Goal: Transaction & Acquisition: Purchase product/service

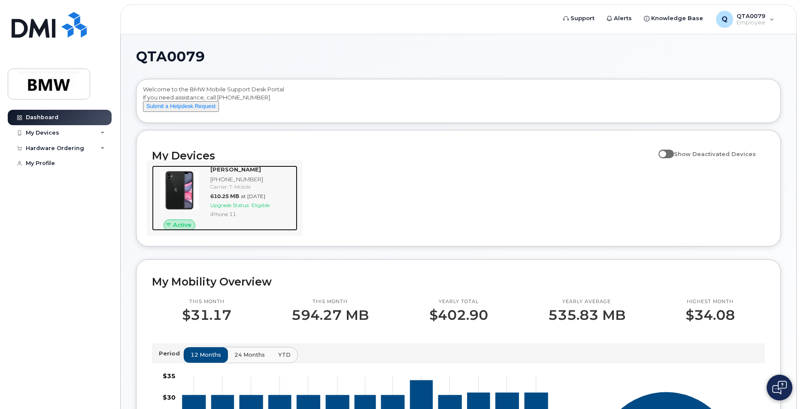
click at [246, 184] on div "[PHONE_NUMBER]" at bounding box center [252, 179] width 84 height 8
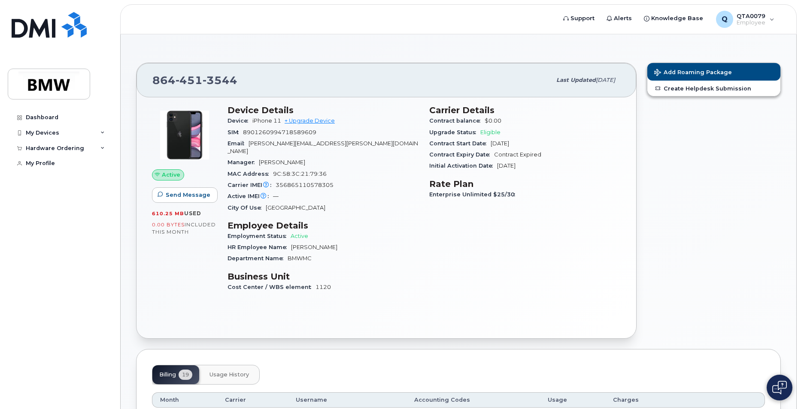
drag, startPoint x: 490, startPoint y: 166, endPoint x: 543, endPoint y: 165, distance: 53.6
click at [543, 165] on div "Initial Activation Date Sep 29, 2021" at bounding box center [524, 165] width 191 height 11
click at [53, 144] on div "Hardware Ordering" at bounding box center [60, 148] width 104 height 15
click at [57, 163] on div "New Order" at bounding box center [46, 164] width 33 height 8
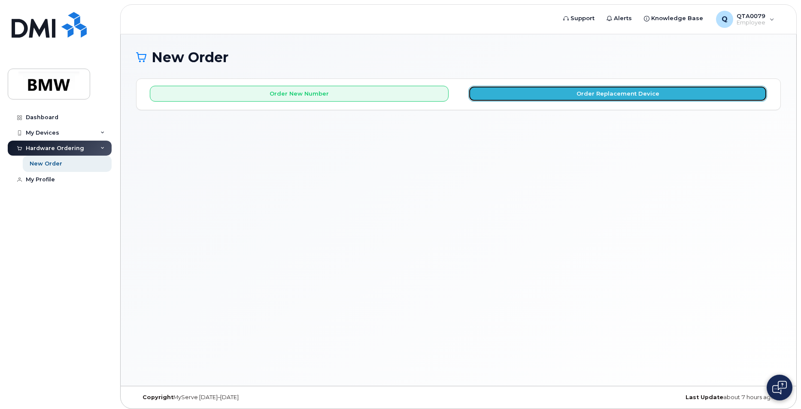
click at [541, 92] on button "Order Replacement Device" at bounding box center [617, 94] width 299 height 16
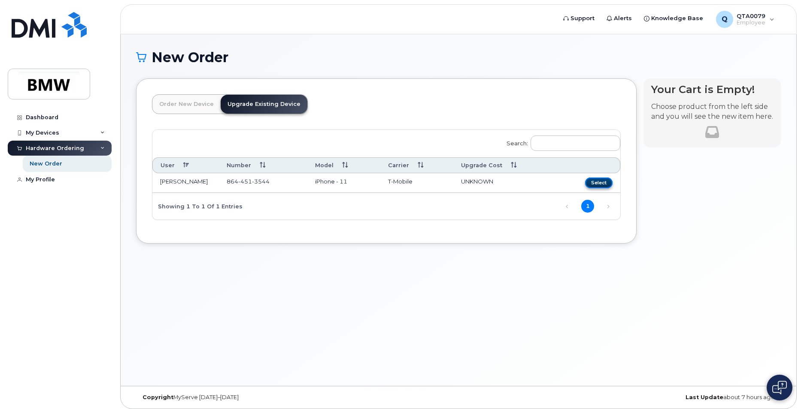
click at [595, 185] on button "Select" at bounding box center [598, 183] width 27 height 11
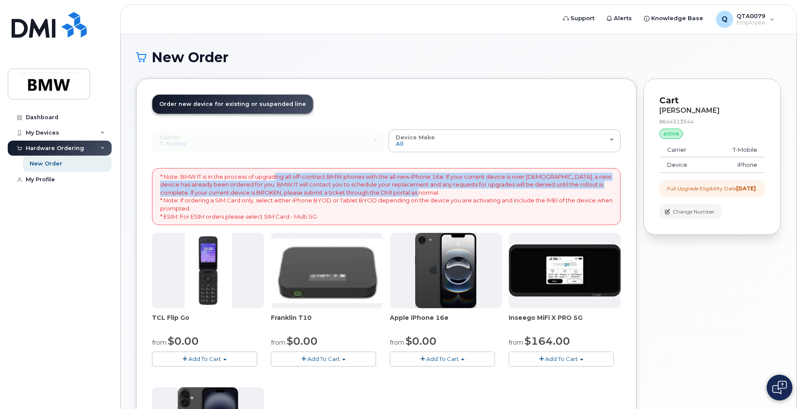
drag, startPoint x: 275, startPoint y: 178, endPoint x: 423, endPoint y: 196, distance: 148.7
click at [423, 196] on p "* Note: BMW IT is in the process of upgrading all off-contract BMW phones with …" at bounding box center [386, 197] width 452 height 48
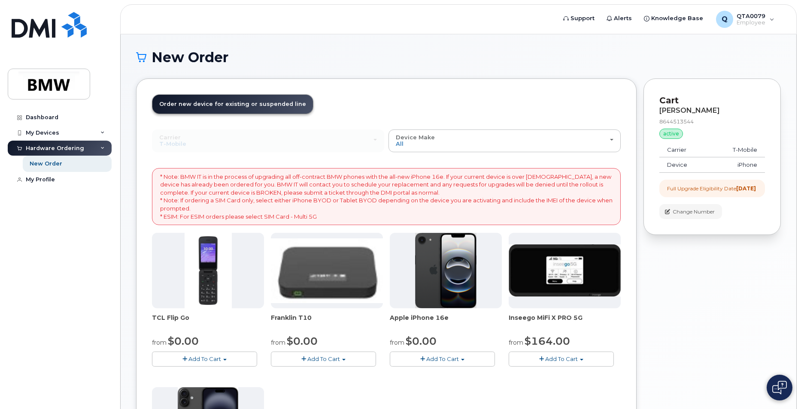
drag, startPoint x: 423, startPoint y: 196, endPoint x: 411, endPoint y: 199, distance: 11.4
click at [411, 199] on p "* Note: BMW IT is in the process of upgrading all off-contract BMW phones with …" at bounding box center [386, 197] width 452 height 48
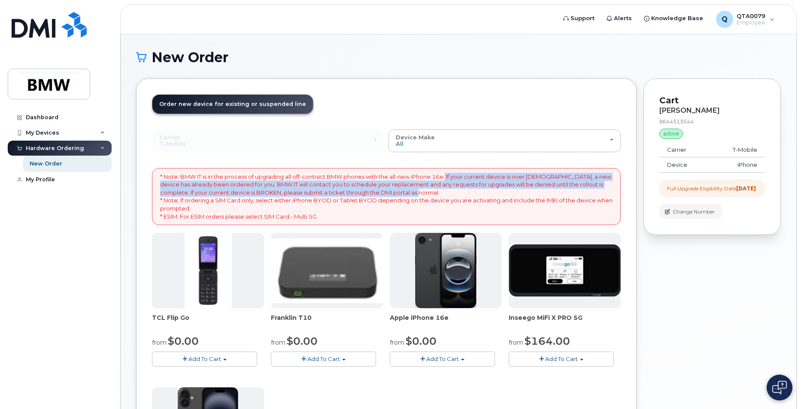
drag, startPoint x: 449, startPoint y: 176, endPoint x: 447, endPoint y: 189, distance: 12.7
click at [447, 189] on p "* Note: BMW IT is in the process of upgrading all off-contract BMW phones with …" at bounding box center [386, 197] width 452 height 48
click at [446, 189] on p "* Note: BMW IT is in the process of upgrading all off-contract BMW phones with …" at bounding box center [386, 197] width 452 height 48
click at [296, 184] on p "* Note: BMW IT is in the process of upgrading all off-contract BMW phones with …" at bounding box center [386, 197] width 452 height 48
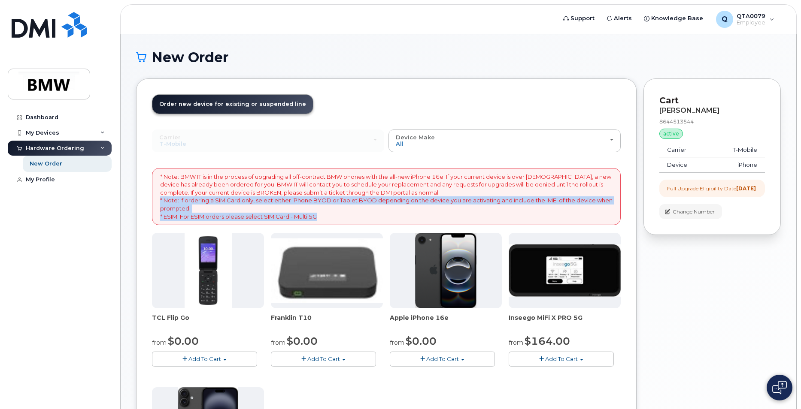
drag, startPoint x: 304, startPoint y: 206, endPoint x: 327, endPoint y: 221, distance: 27.5
click at [327, 221] on p "* Note: BMW IT is in the process of upgrading all off-contract BMW phones with …" at bounding box center [386, 197] width 452 height 48
click at [328, 219] on p "* Note: BMW IT is in the process of upgrading all off-contract BMW phones with …" at bounding box center [386, 197] width 452 height 48
drag, startPoint x: 317, startPoint y: 217, endPoint x: 191, endPoint y: 202, distance: 126.6
click at [191, 203] on p "* Note: BMW IT is in the process of upgrading all off-contract BMW phones with …" at bounding box center [386, 197] width 452 height 48
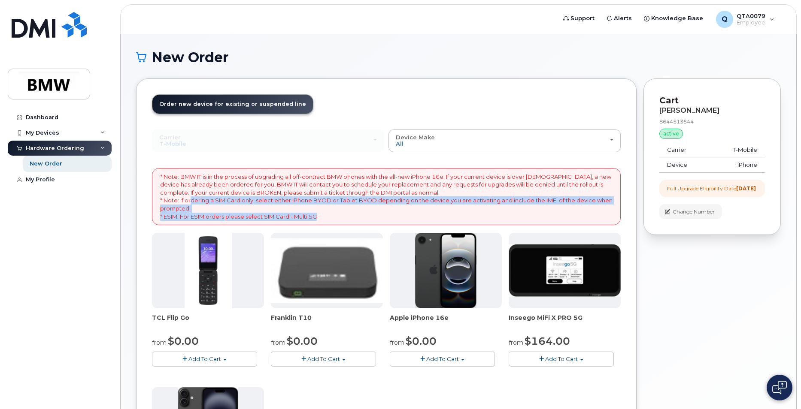
drag, startPoint x: 191, startPoint y: 202, endPoint x: 196, endPoint y: 197, distance: 6.7
click at [196, 197] on p "* Note: BMW IT is in the process of upgrading all off-contract BMW phones with …" at bounding box center [386, 197] width 452 height 48
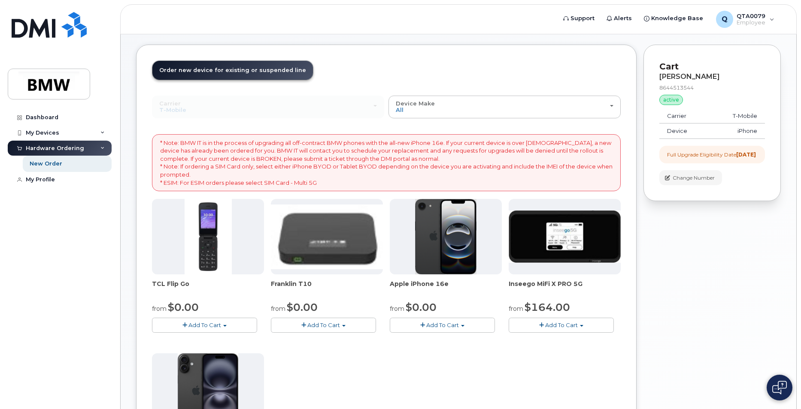
scroll to position [86, 0]
